Goal: Task Accomplishment & Management: Use online tool/utility

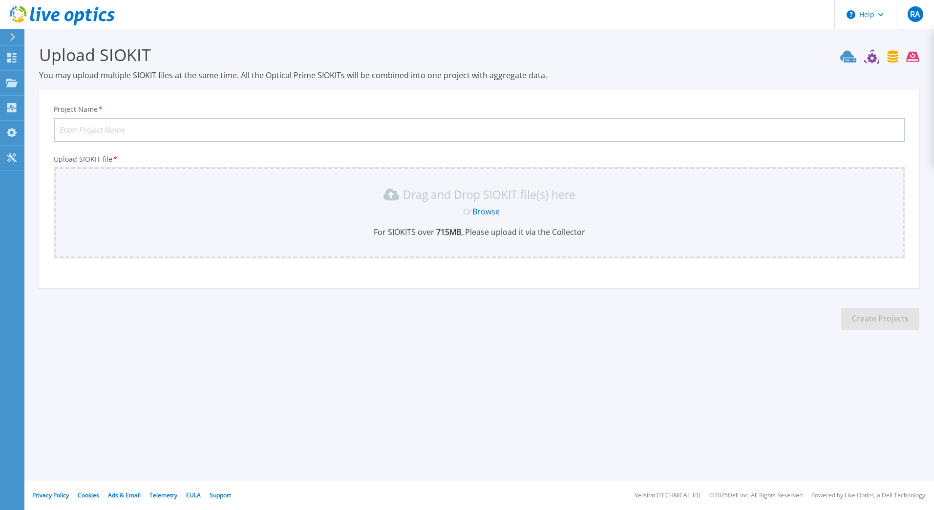
click at [478, 212] on link "Browse" at bounding box center [485, 211] width 27 height 11
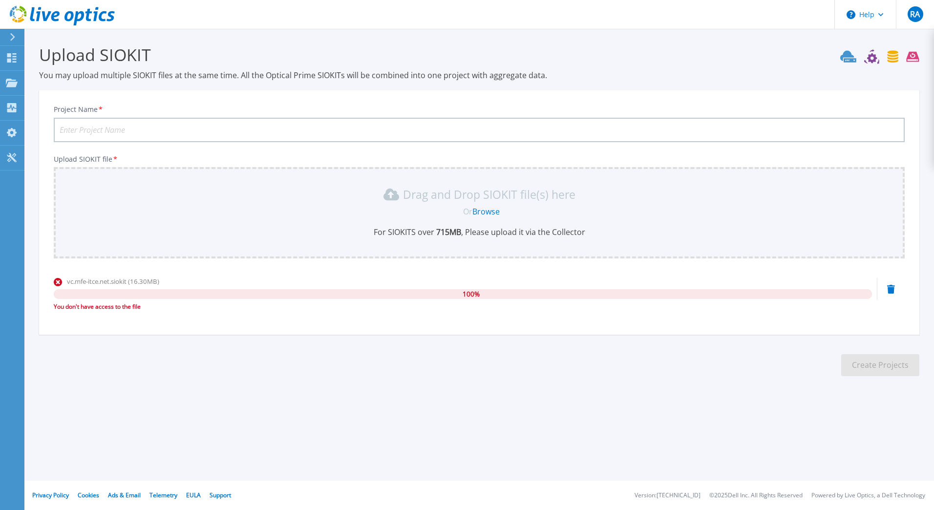
click at [915, 20] on div "RA" at bounding box center [916, 14] width 16 height 16
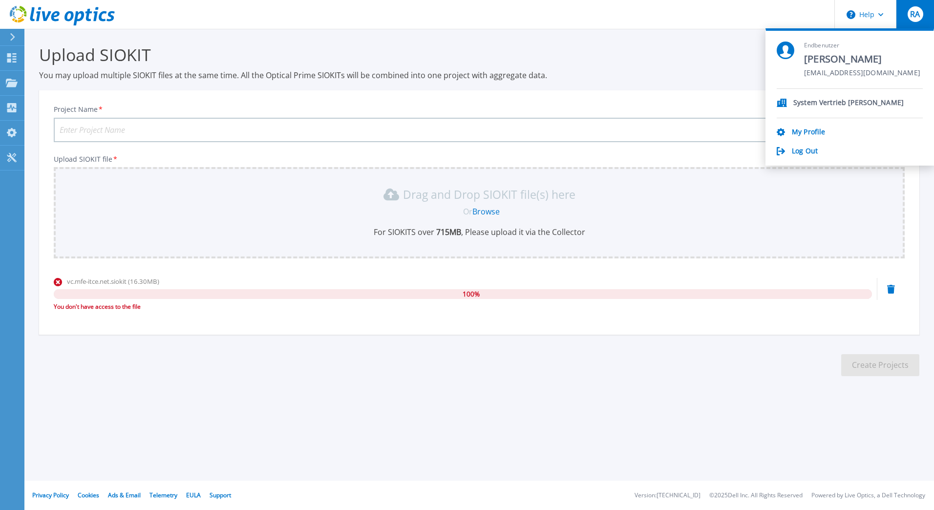
click at [818, 131] on link "My Profile" at bounding box center [808, 132] width 33 height 9
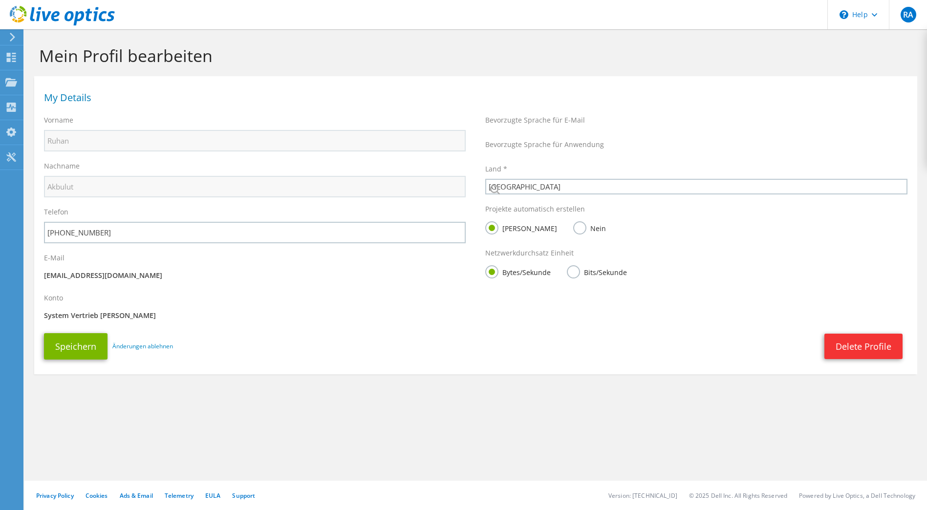
select select "56"
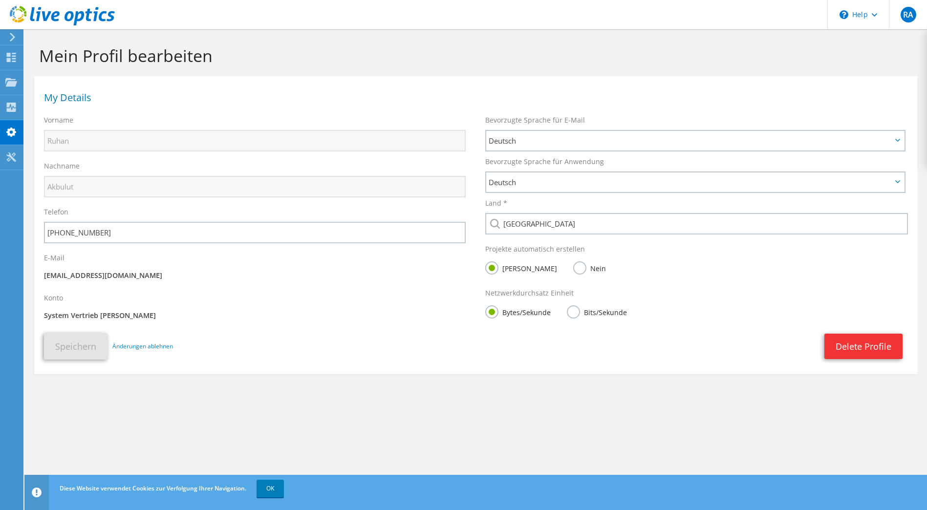
click at [266, 488] on link "OK" at bounding box center [269, 489] width 27 height 18
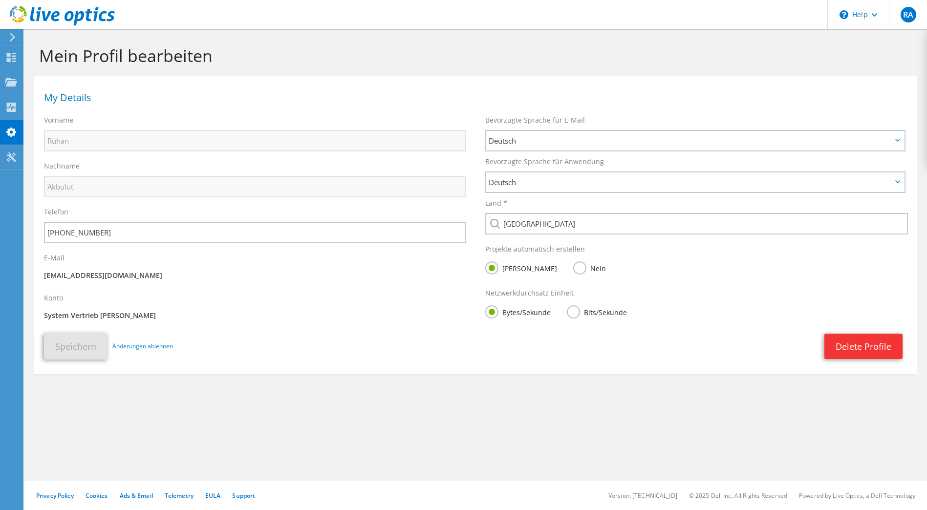
click at [864, 15] on div "\n Help" at bounding box center [858, 14] width 62 height 29
click at [870, 64] on link "Contact Support" at bounding box center [882, 66] width 109 height 24
click at [854, 71] on link "Contact Support" at bounding box center [882, 66] width 109 height 24
click at [12, 36] on use at bounding box center [12, 37] width 5 height 9
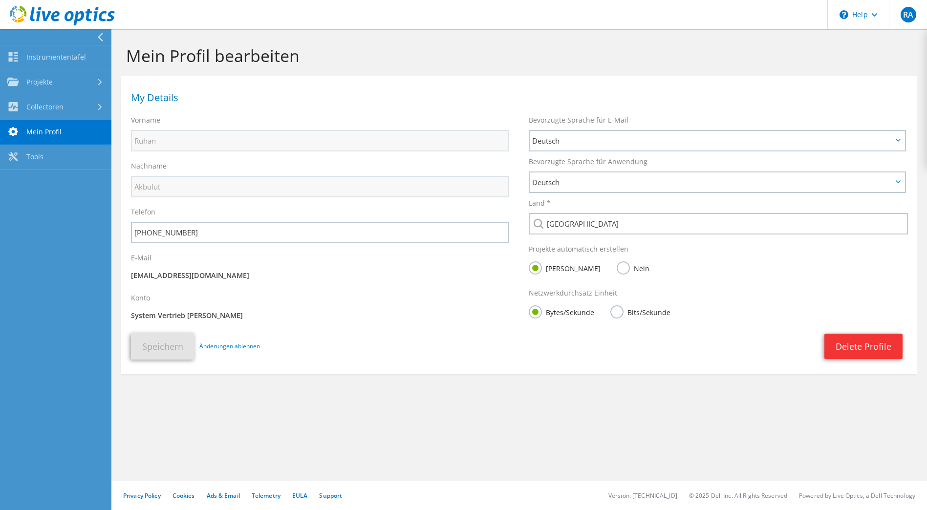
click at [61, 81] on link "Projekte" at bounding box center [55, 82] width 111 height 25
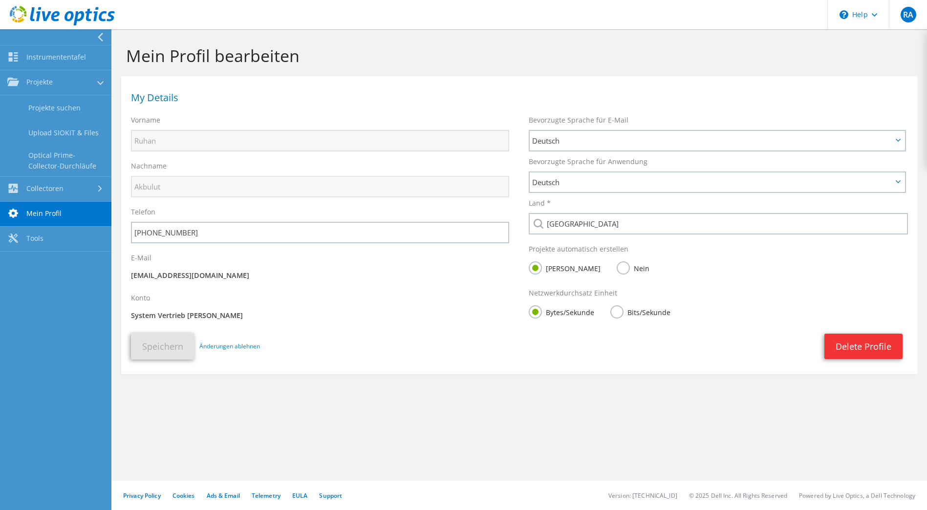
click at [70, 128] on link "Upload SIOKIT & Files" at bounding box center [55, 132] width 111 height 25
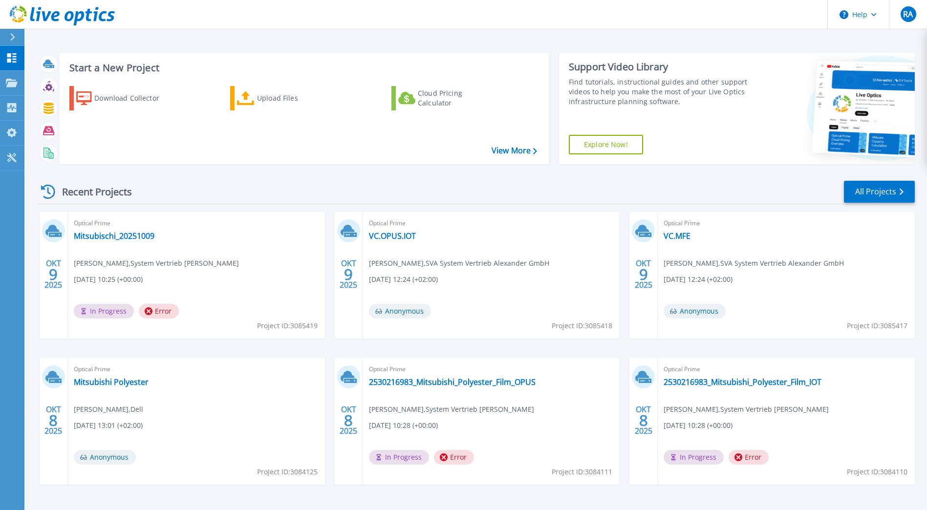
click at [247, 91] on icon at bounding box center [246, 98] width 18 height 14
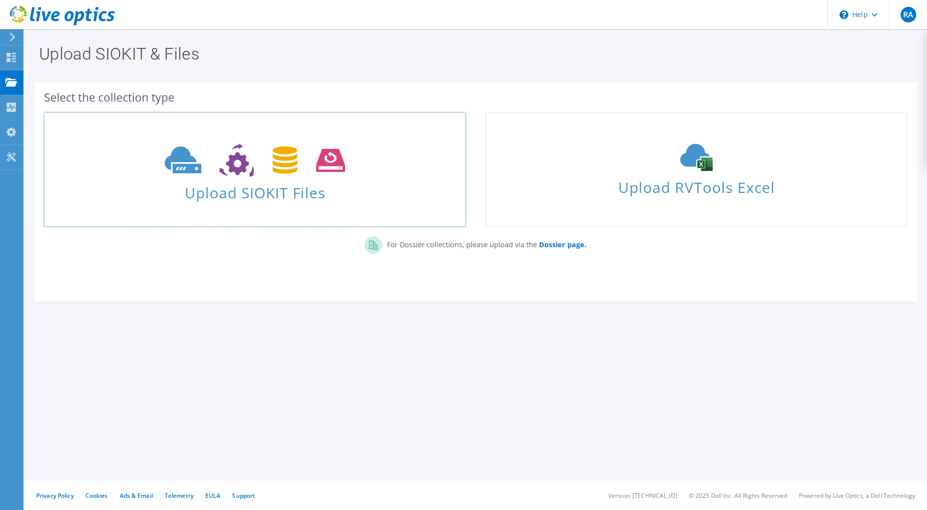
click at [278, 153] on use at bounding box center [255, 161] width 180 height 34
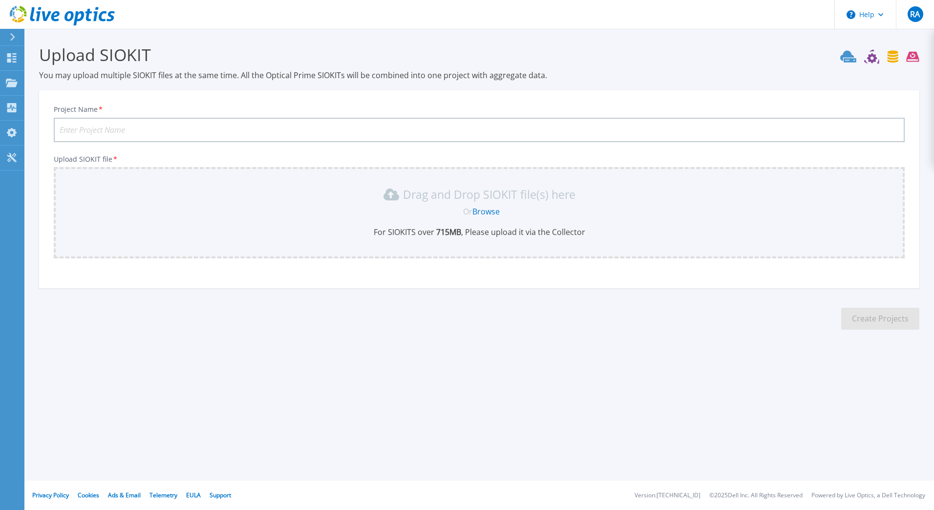
click at [495, 208] on link "Browse" at bounding box center [485, 211] width 27 height 11
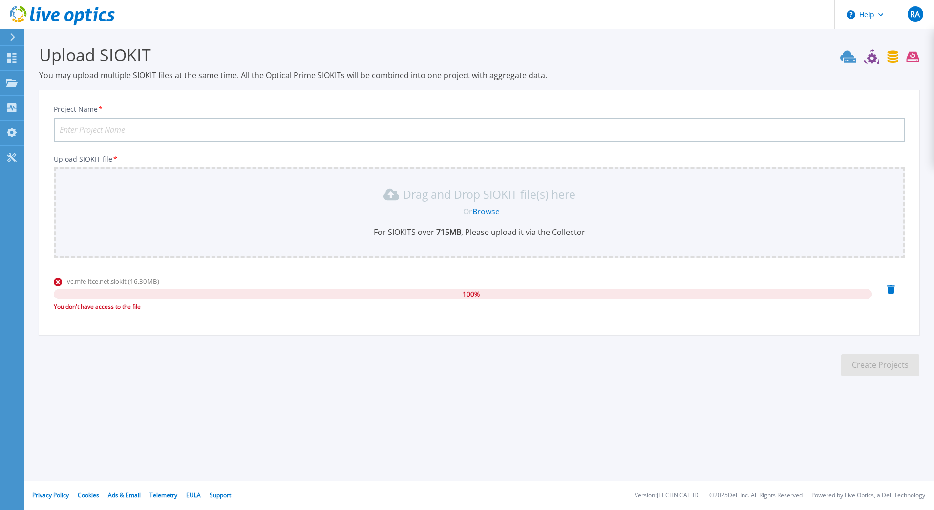
click at [286, 337] on section "Upload SIOKIT You may upload multiple SIOKIT files at the same time. All the Op…" at bounding box center [479, 213] width 910 height 369
click at [216, 174] on div "Drag and Drop SIOKIT file(s) here Or Browse For SIOKITS over 715 MB , Please up…" at bounding box center [479, 212] width 851 height 91
click at [636, 161] on p "Upload SIOKIT file *" at bounding box center [479, 159] width 851 height 8
click at [341, 279] on div "vc.mfe-itce.net.siokit (16.30MB)" at bounding box center [463, 282] width 818 height 10
